Goal: Information Seeking & Learning: Learn about a topic

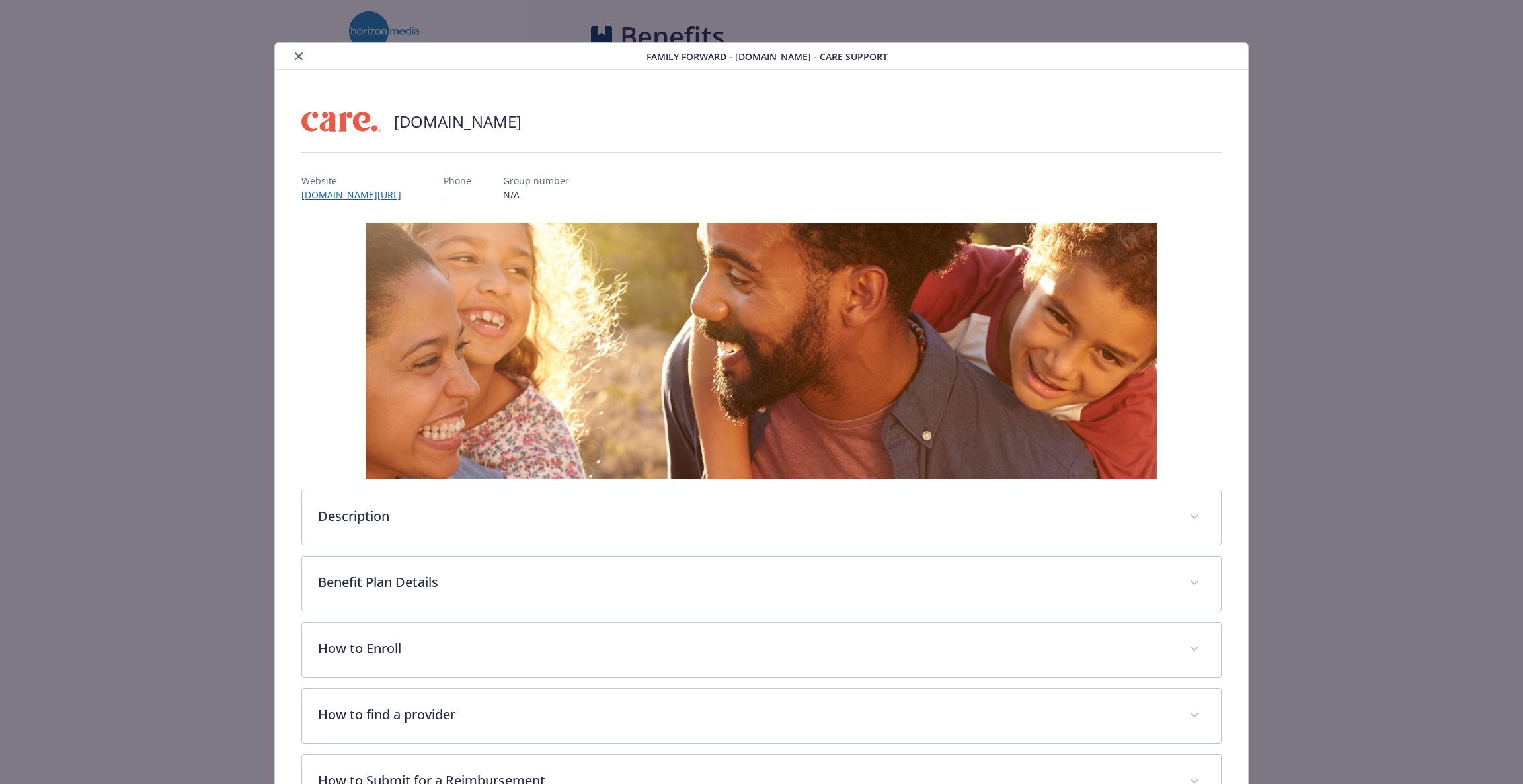
scroll to position [3, 0]
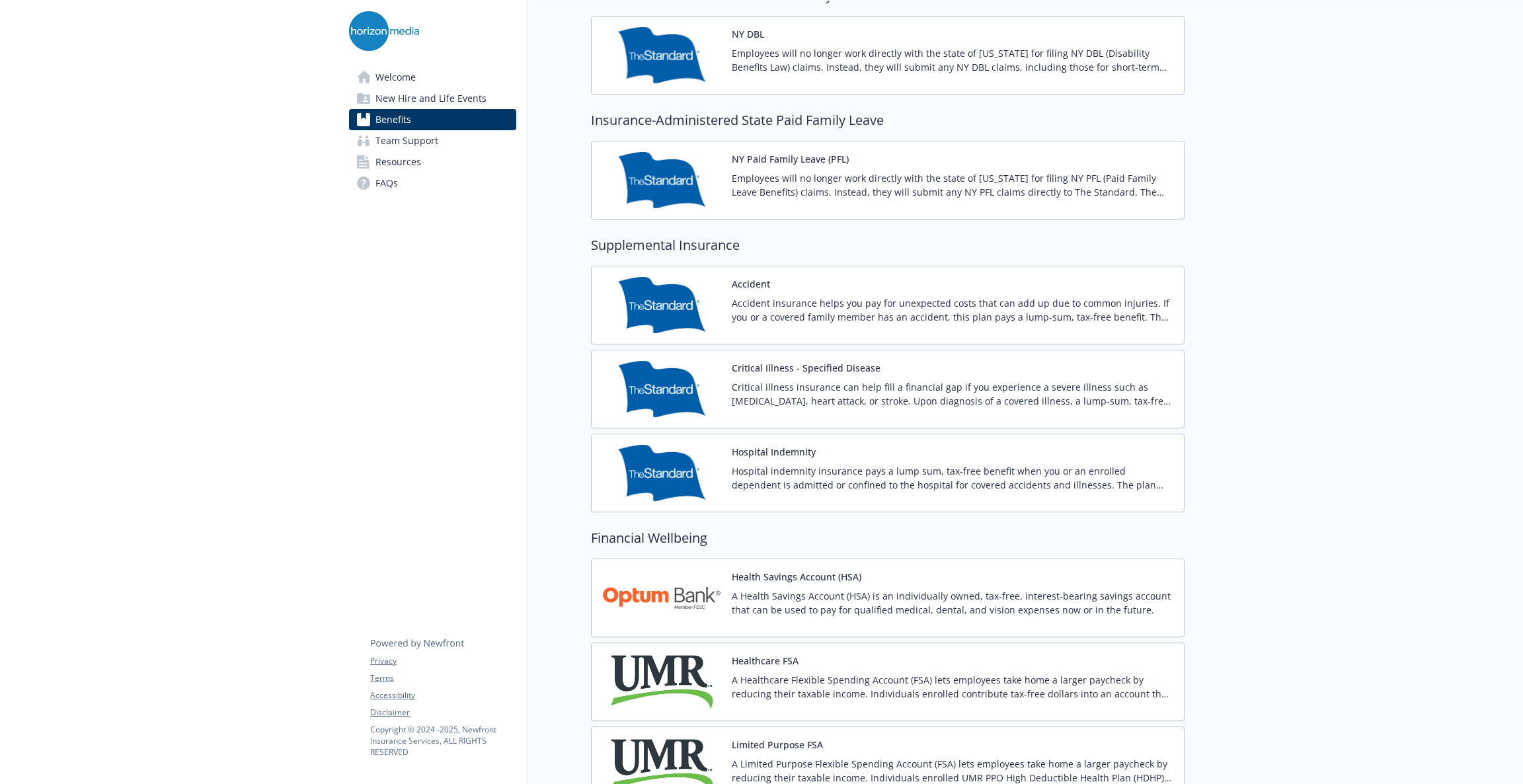
scroll to position [2015, 0]
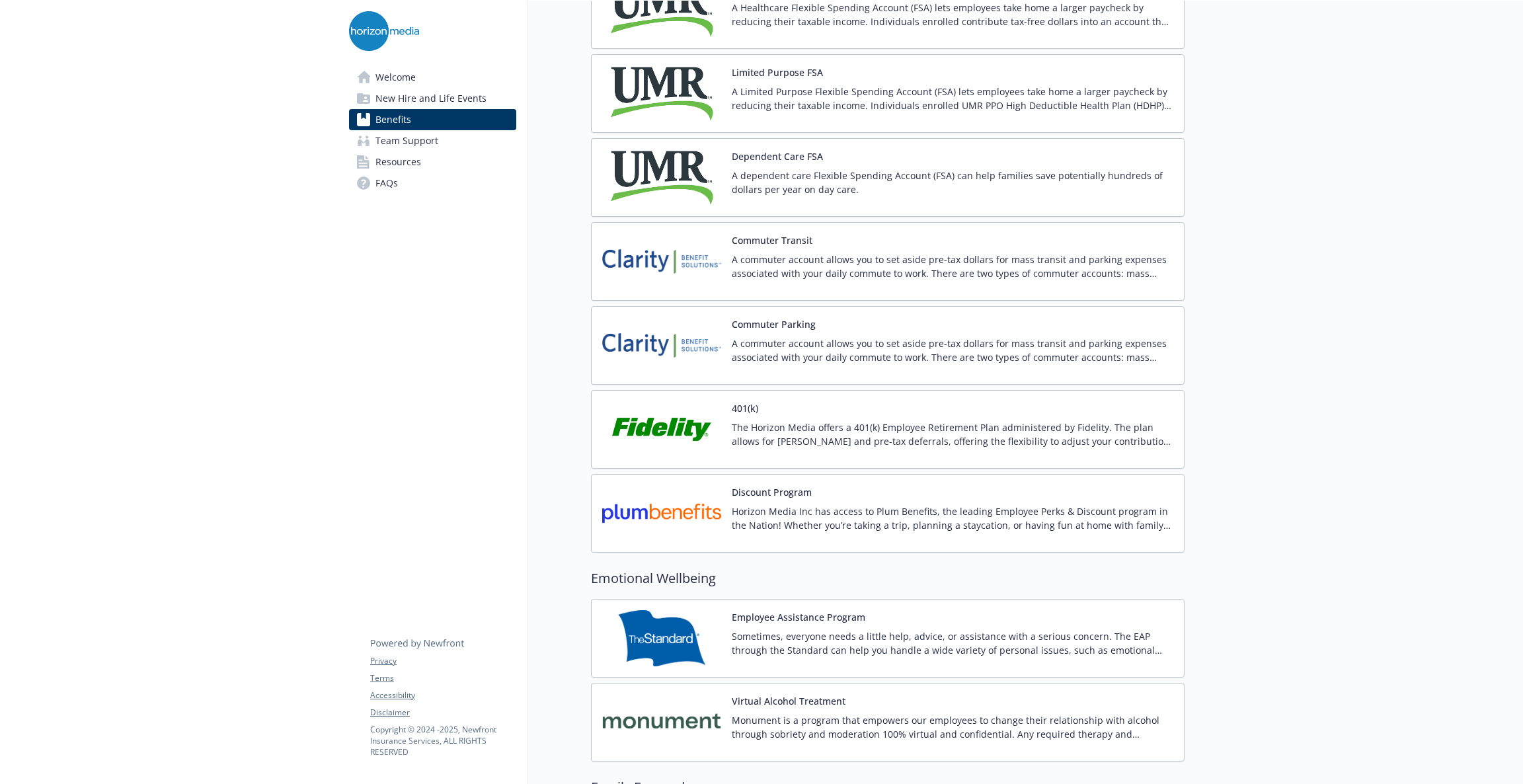
click at [919, 423] on div "401(k) The Horizon Media offers a 401(k) Employee Retirement Plan administered …" at bounding box center [953, 429] width 442 height 56
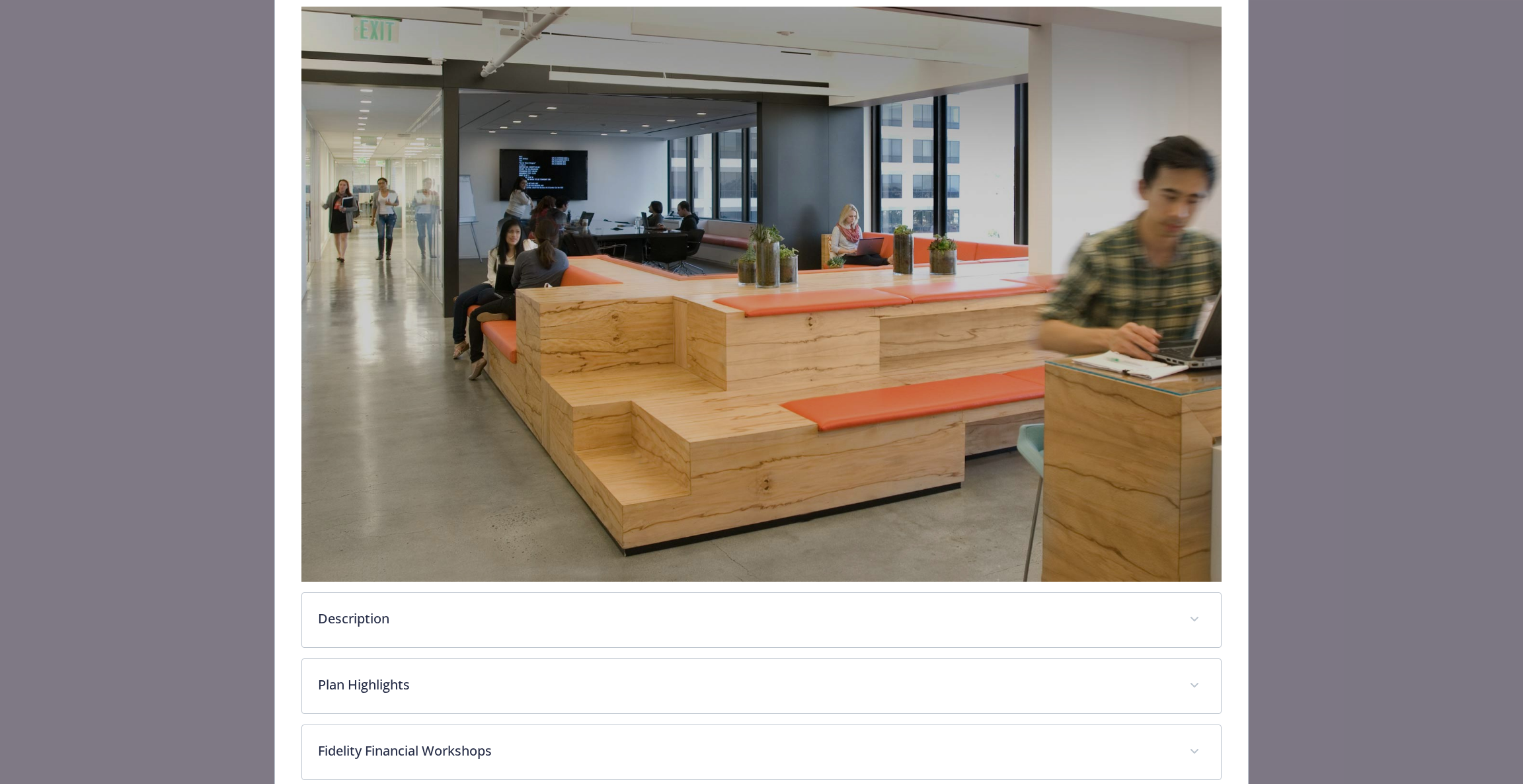
scroll to position [275, 0]
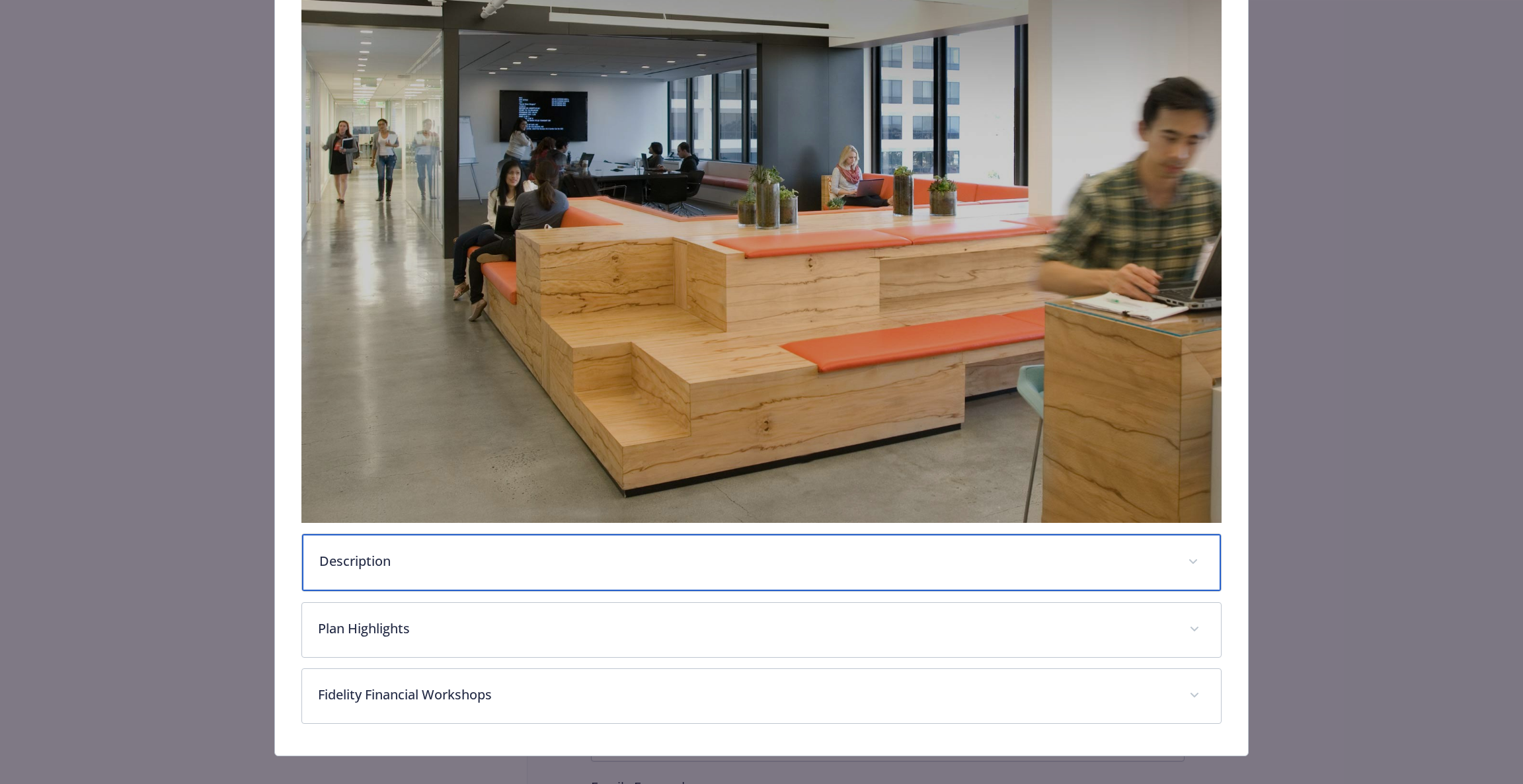
click at [848, 557] on p "Description" at bounding box center [746, 561] width 854 height 20
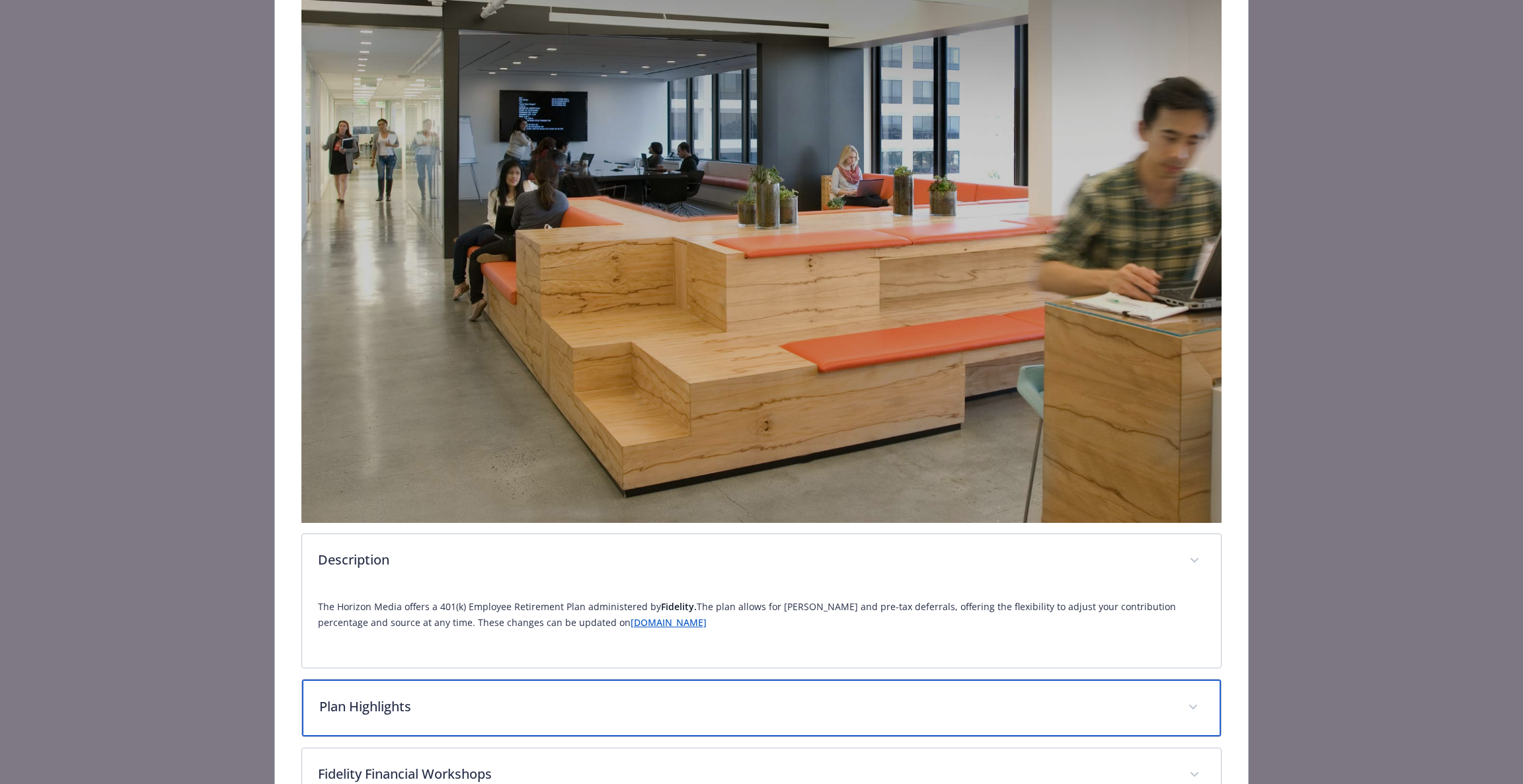
click at [721, 696] on p "Plan Highlights" at bounding box center [746, 706] width 854 height 20
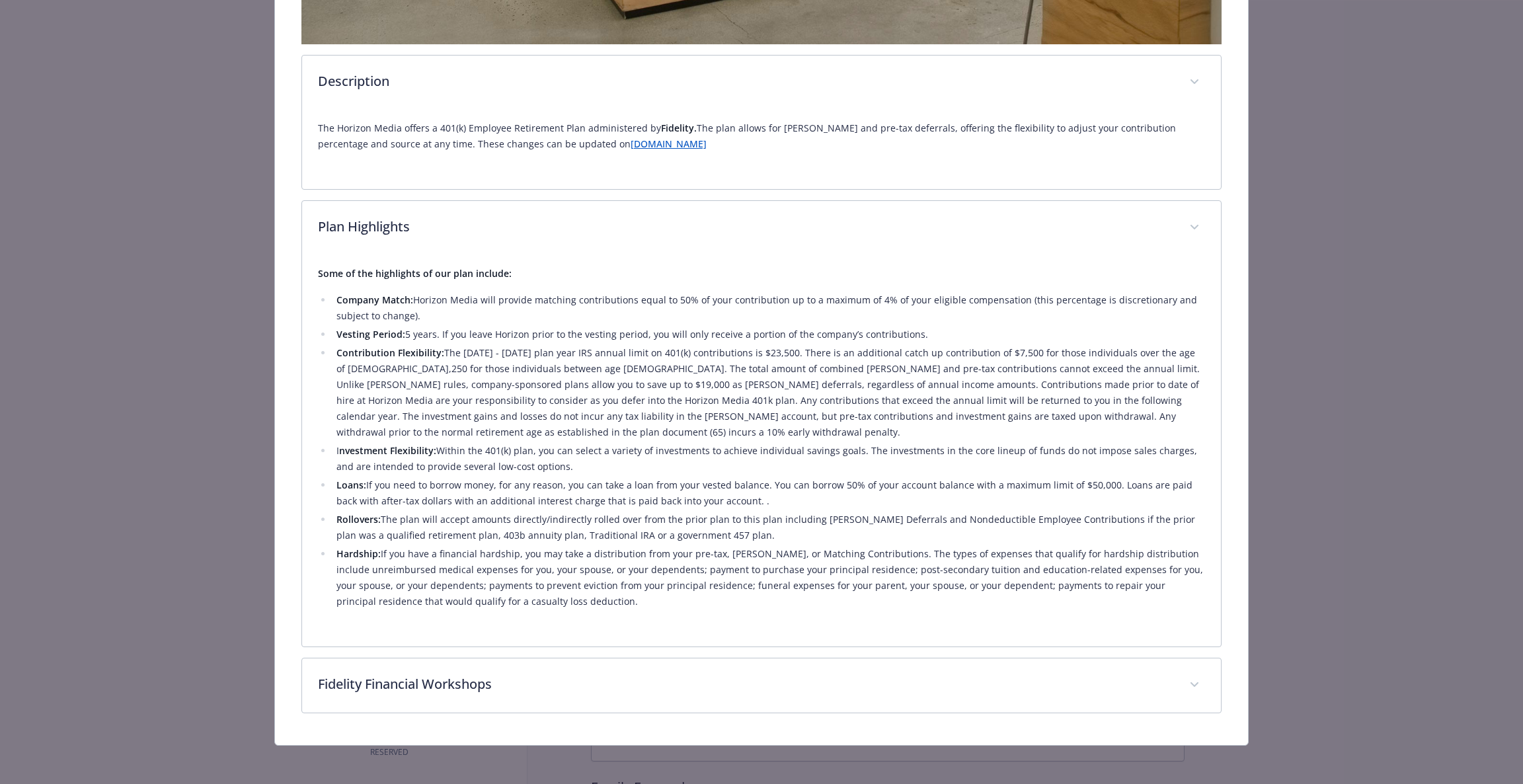
scroll to position [752, 0]
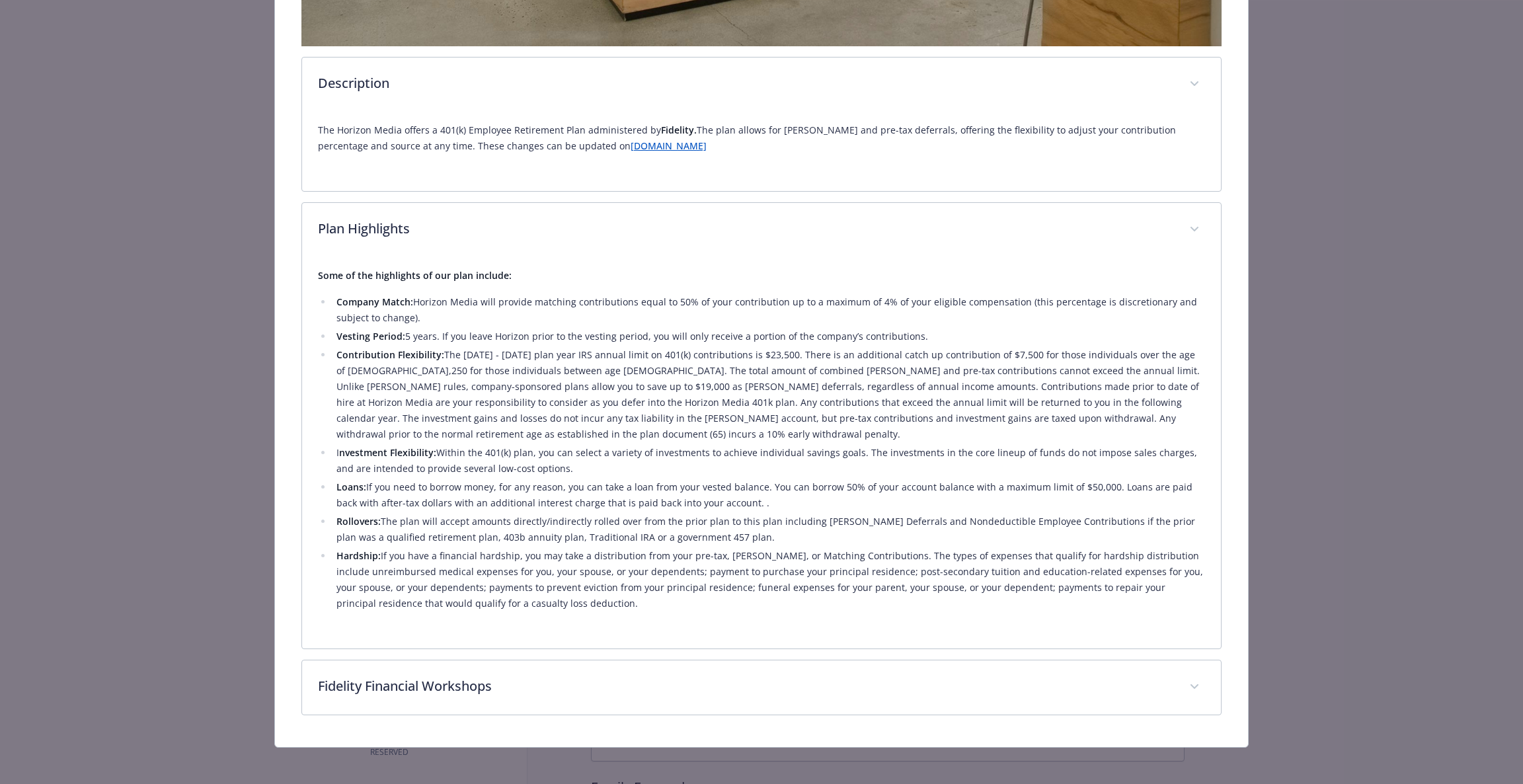
click at [665, 294] on li "Company Match: Horizon Media will provide matching contributions equal to 50% o…" at bounding box center [769, 310] width 873 height 32
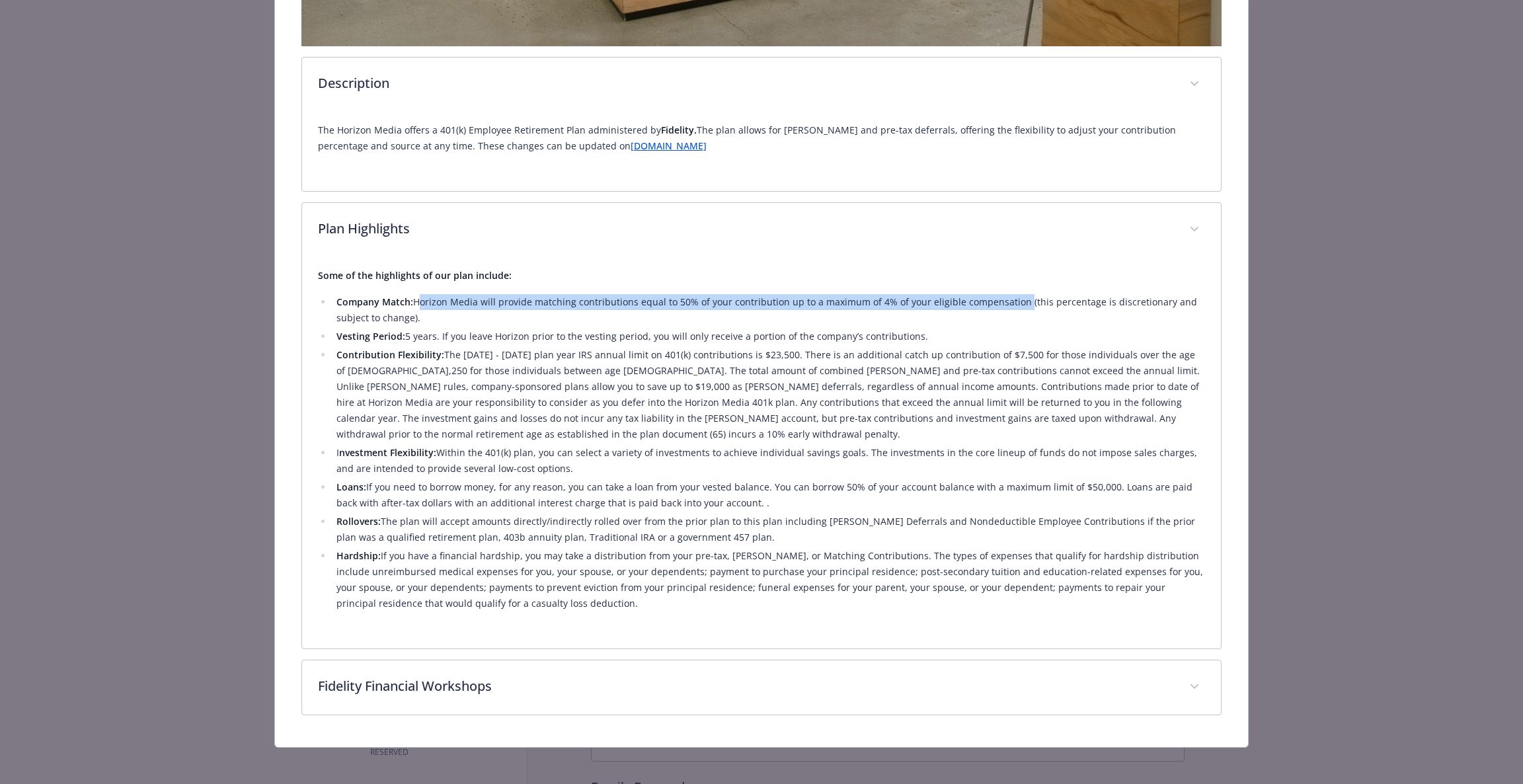
drag, startPoint x: 413, startPoint y: 295, endPoint x: 1009, endPoint y: 289, distance: 596.0
click at [1009, 294] on li "Company Match: Horizon Media will provide matching contributions equal to 50% o…" at bounding box center [769, 310] width 873 height 32
copy li "Horizon Media will provide matching contributions equal to 50% of your contribu…"
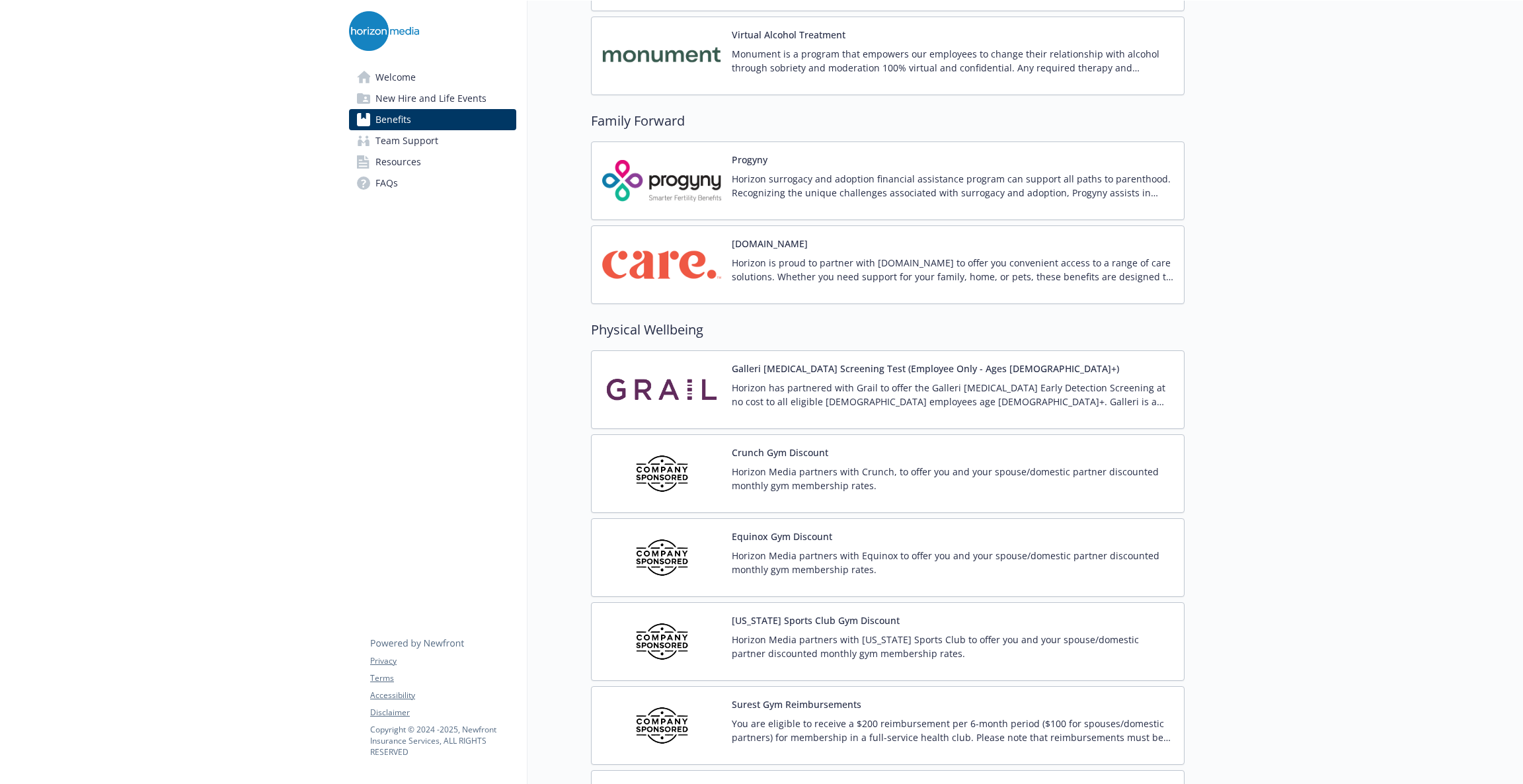
scroll to position [2865, 0]
